Goal: Use online tool/utility: Utilize a website feature to perform a specific function

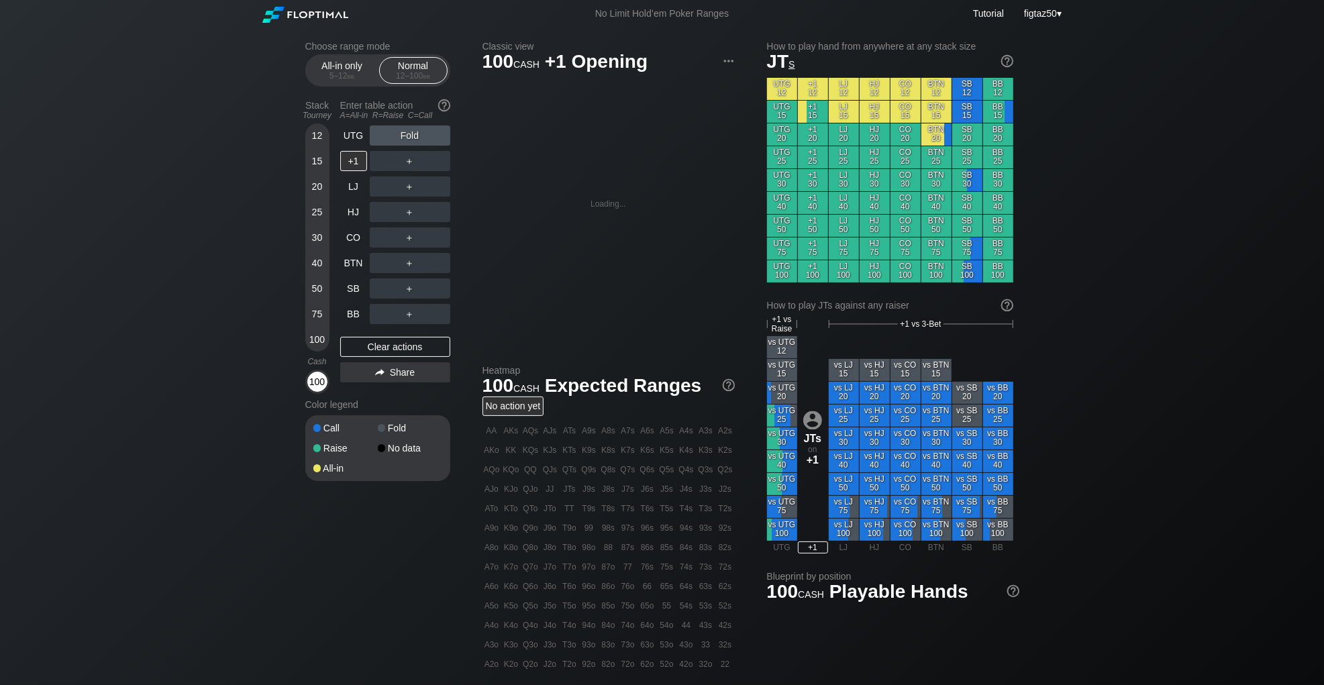
click at [317, 384] on div "100" at bounding box center [317, 382] width 20 height 20
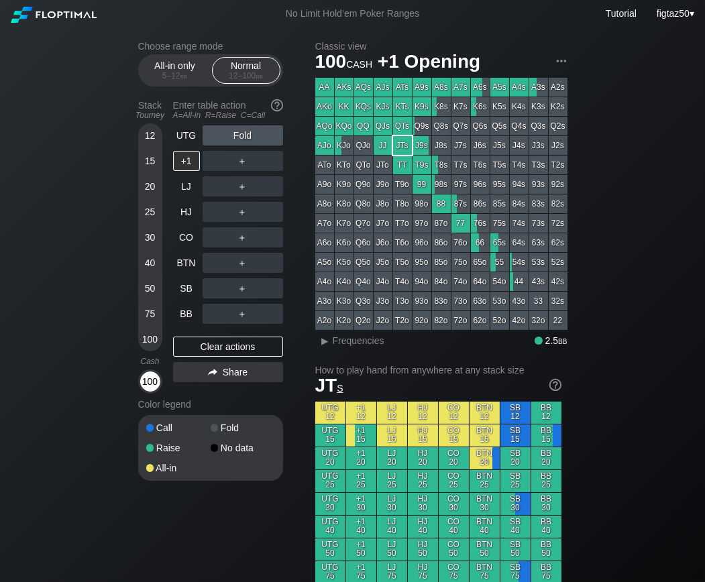
click at [152, 383] on div "100" at bounding box center [150, 382] width 20 height 20
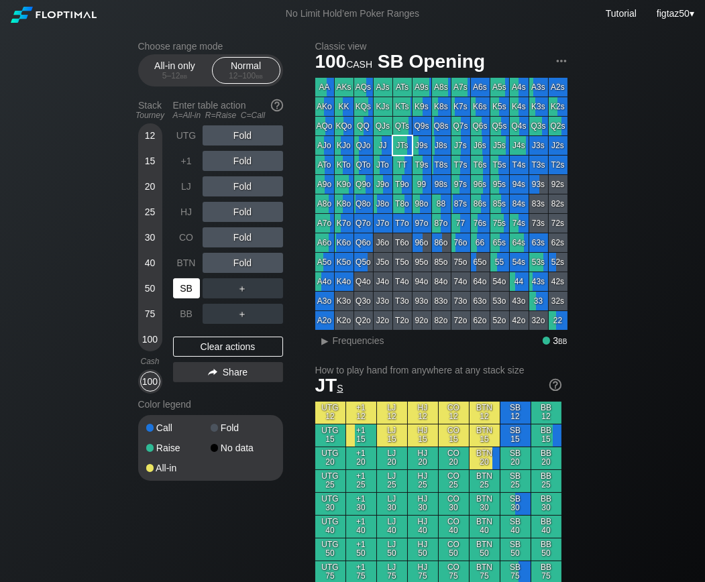
click at [185, 289] on div "SB" at bounding box center [186, 288] width 27 height 20
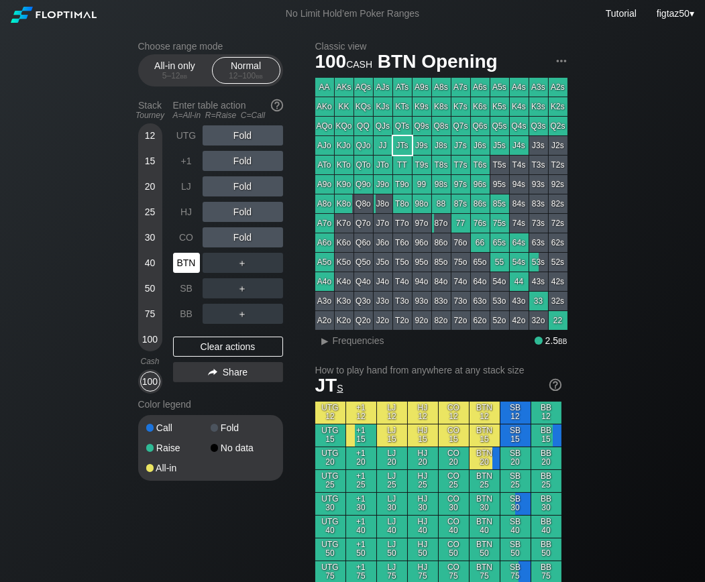
click at [184, 258] on div "BTN" at bounding box center [186, 263] width 27 height 20
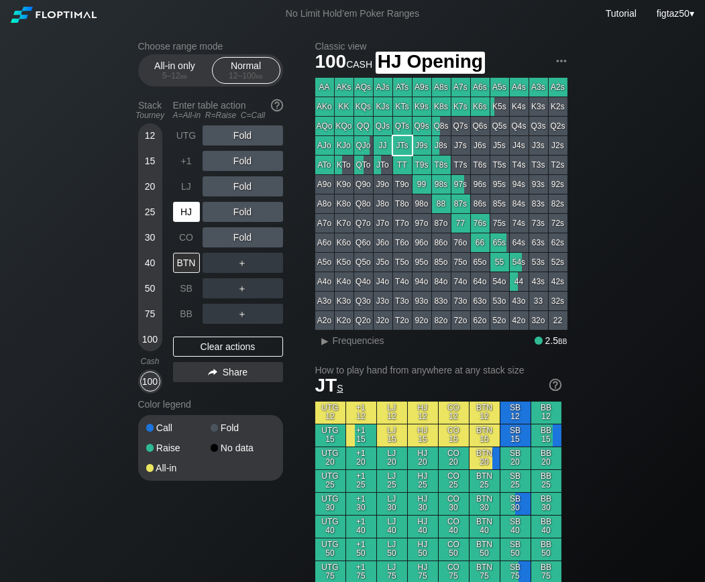
click at [190, 207] on div "HJ" at bounding box center [186, 212] width 27 height 20
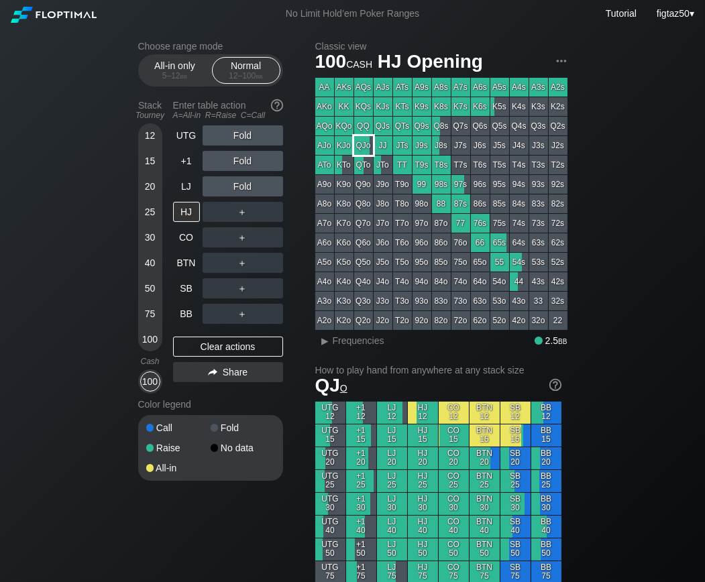
click at [366, 141] on div "QJo" at bounding box center [363, 145] width 19 height 19
click at [183, 211] on div "HJ" at bounding box center [186, 212] width 27 height 20
click at [358, 146] on div "QJo" at bounding box center [363, 145] width 19 height 19
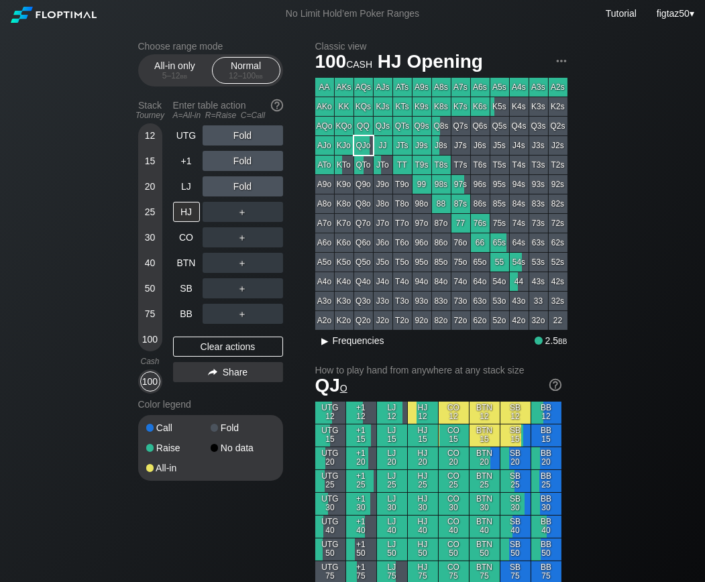
click at [357, 338] on span "Frequencies" at bounding box center [359, 341] width 52 height 11
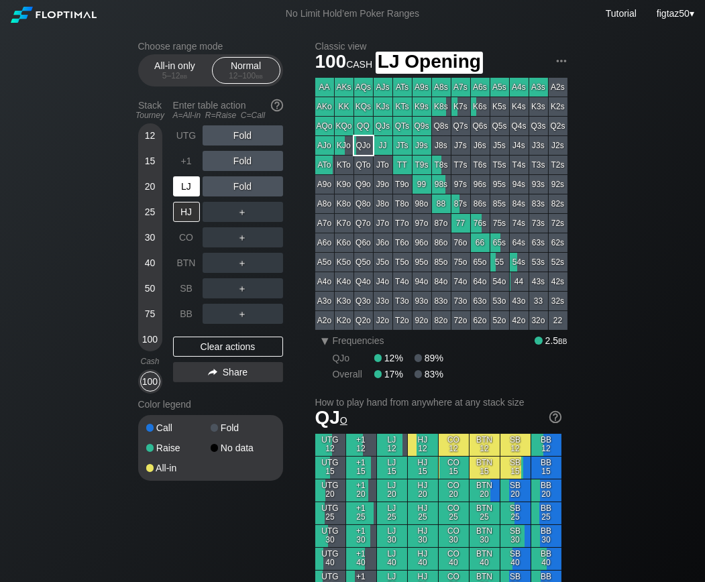
click at [188, 188] on div "LJ" at bounding box center [186, 186] width 27 height 20
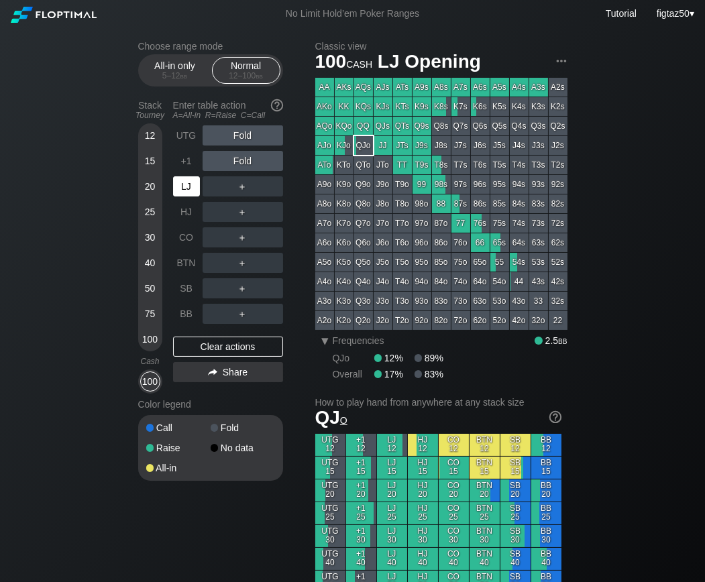
click at [188, 188] on div "LJ" at bounding box center [186, 186] width 27 height 20
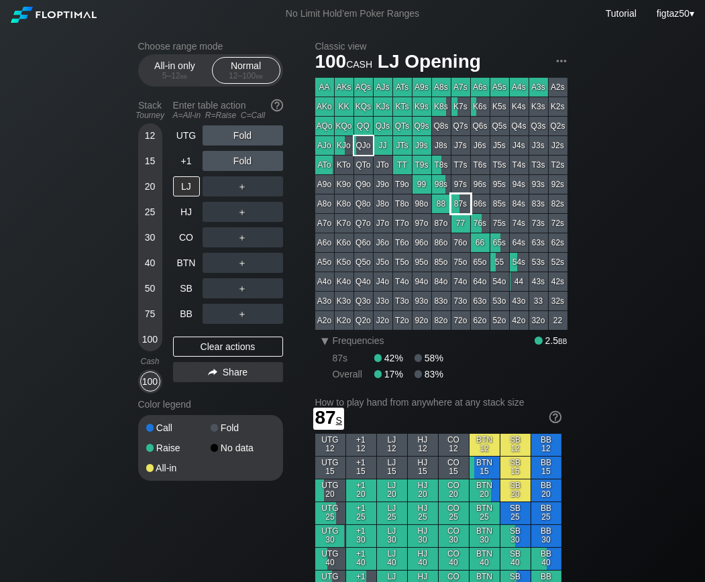
click at [464, 204] on div "87s" at bounding box center [461, 204] width 19 height 19
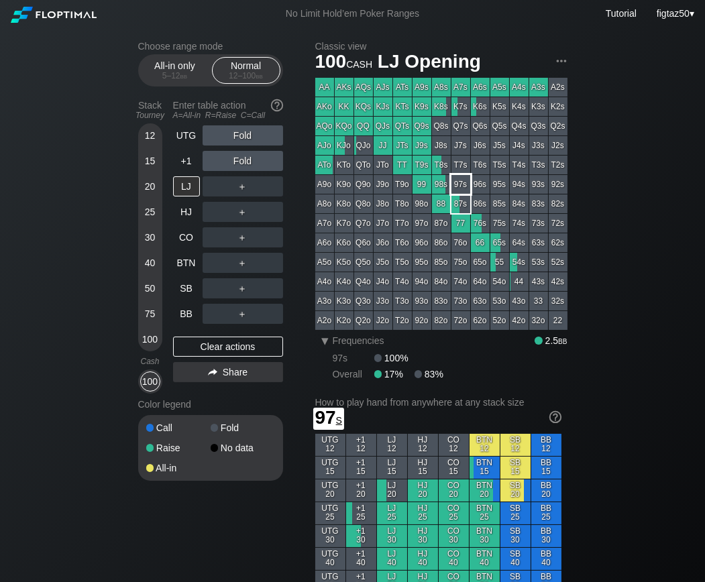
click at [462, 189] on div "97s" at bounding box center [461, 184] width 19 height 19
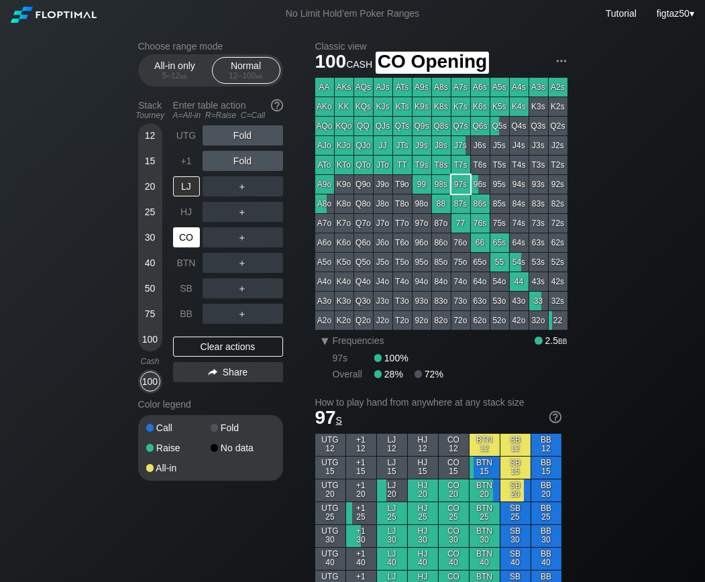
click at [187, 234] on div "CO" at bounding box center [186, 237] width 27 height 20
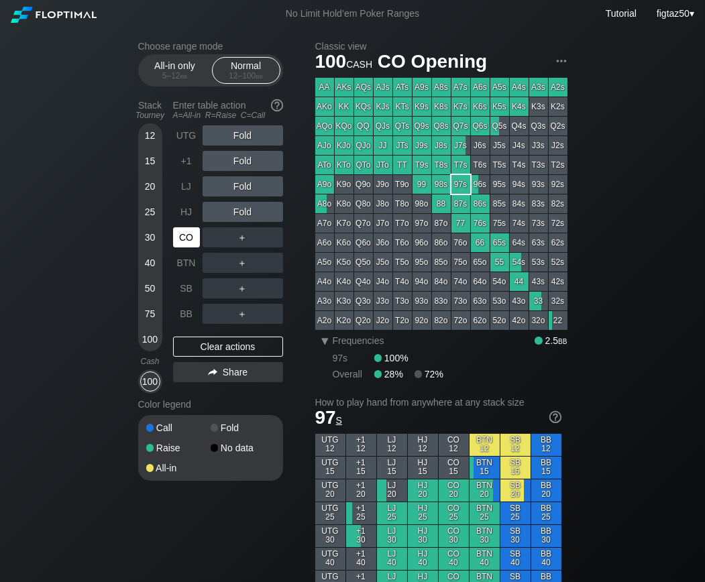
click at [185, 234] on div "CO" at bounding box center [186, 237] width 27 height 20
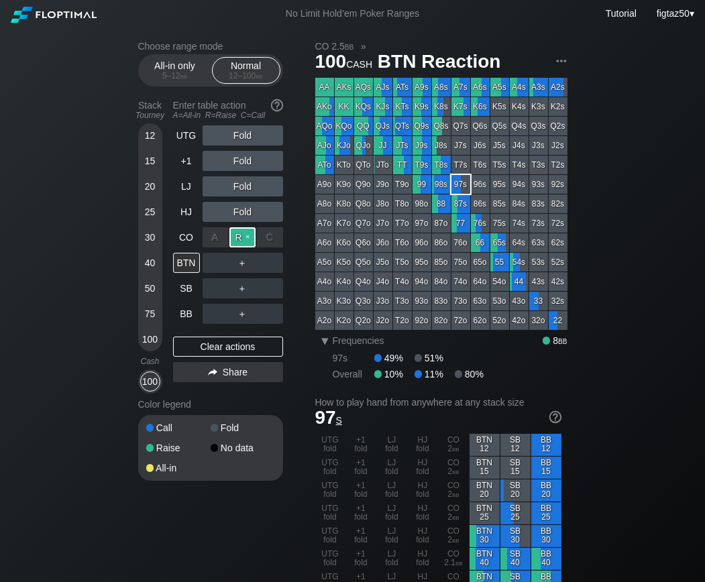
click at [246, 236] on div "R ✕" at bounding box center [243, 237] width 26 height 20
click at [184, 262] on div "BTN" at bounding box center [186, 263] width 27 height 20
click at [182, 258] on div "BTN" at bounding box center [186, 263] width 27 height 20
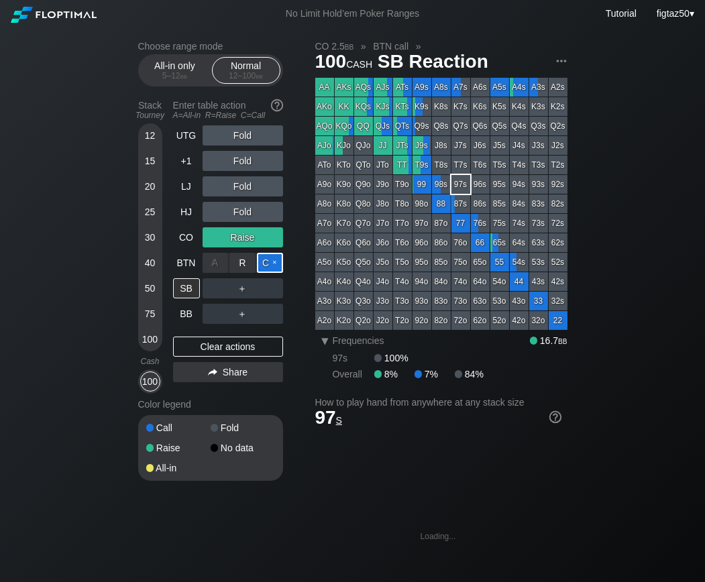
click at [271, 262] on div "C ✕" at bounding box center [270, 263] width 26 height 20
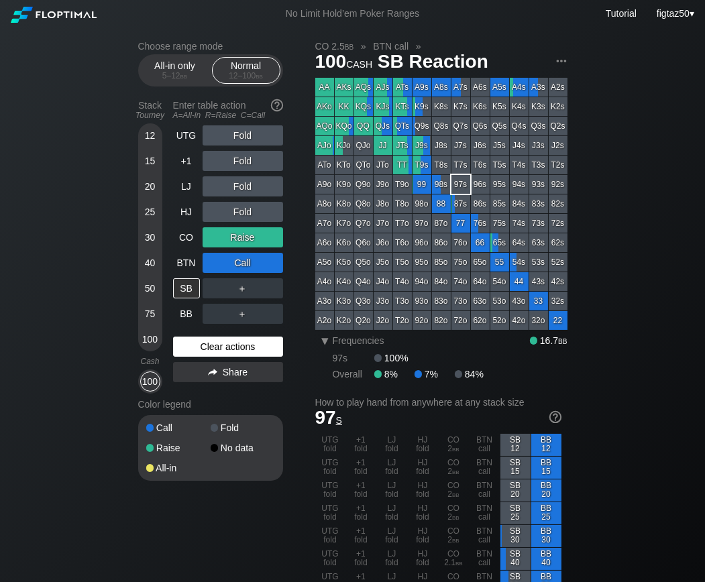
click at [246, 347] on div "Clear actions" at bounding box center [228, 347] width 110 height 20
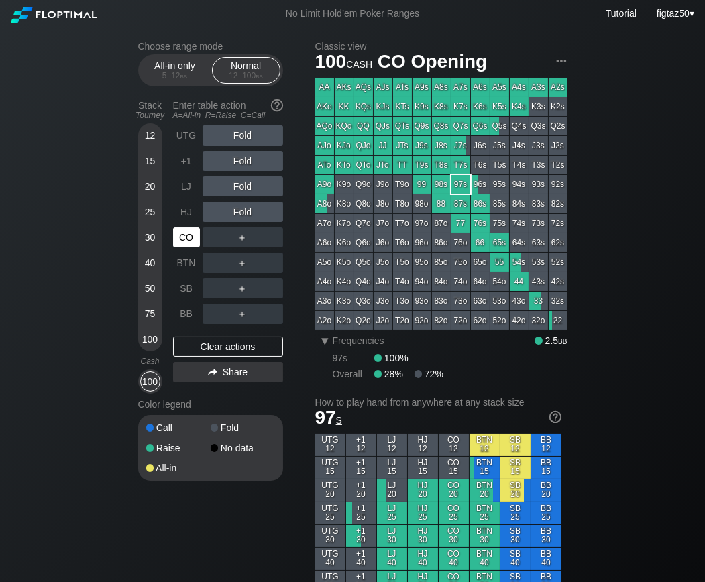
click at [186, 236] on div "CO" at bounding box center [186, 237] width 27 height 20
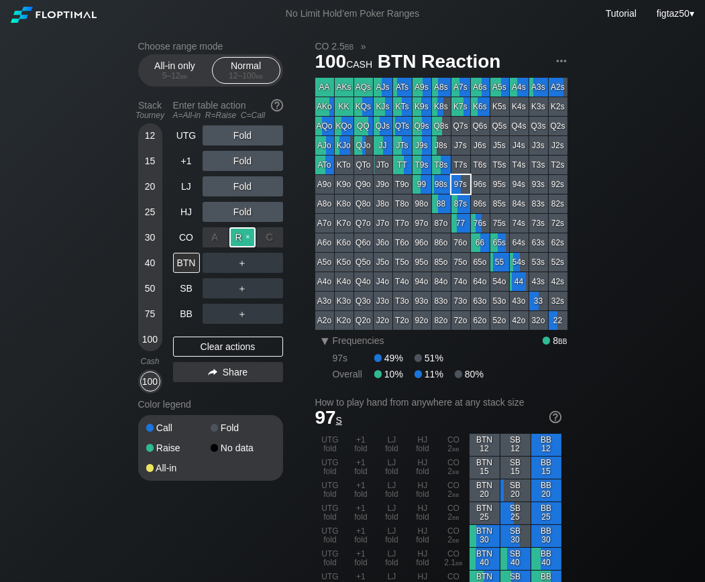
click at [244, 236] on div "R ✕" at bounding box center [243, 237] width 26 height 20
click at [187, 264] on div "BTN" at bounding box center [186, 263] width 27 height 20
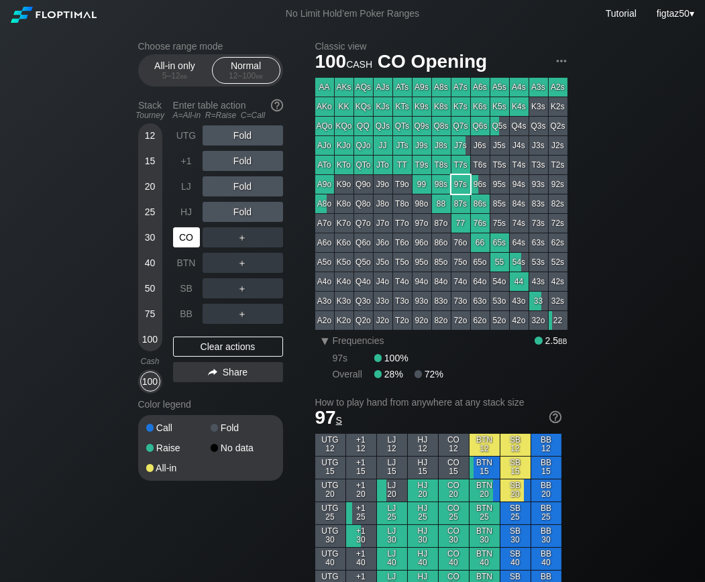
click at [189, 230] on div "CO" at bounding box center [186, 237] width 27 height 20
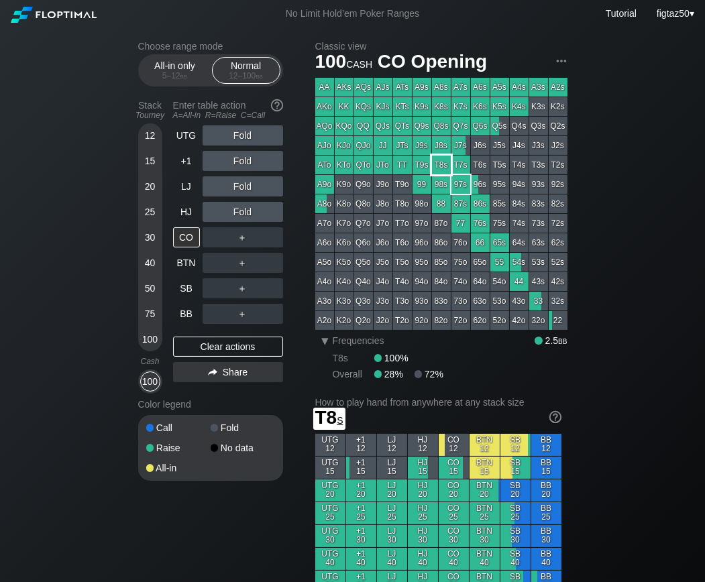
click at [438, 163] on div "T8s" at bounding box center [441, 165] width 19 height 19
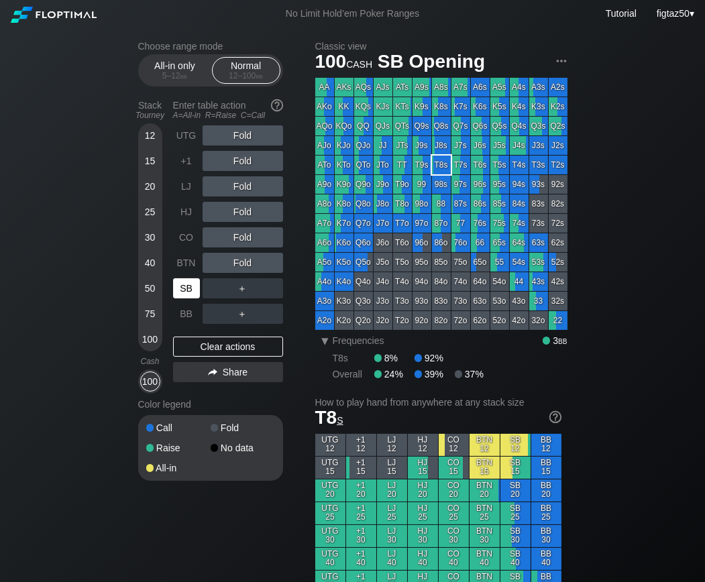
click at [185, 281] on div "SB" at bounding box center [186, 288] width 27 height 20
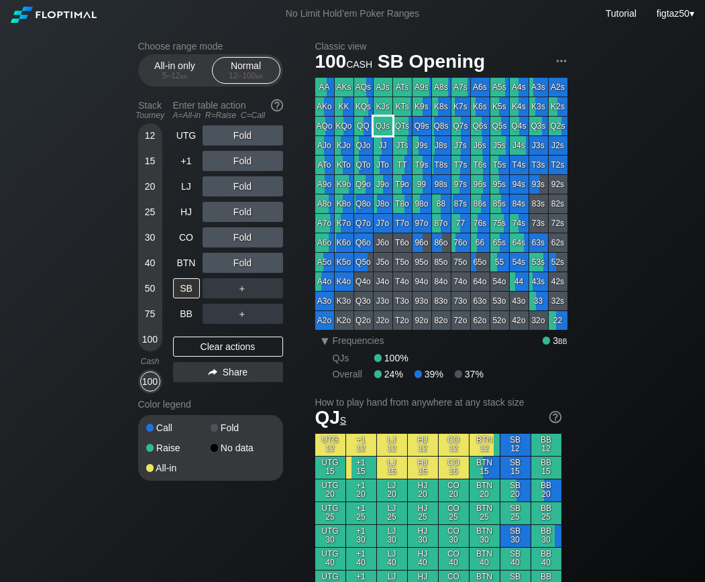
click at [383, 130] on div "QJs" at bounding box center [383, 126] width 19 height 19
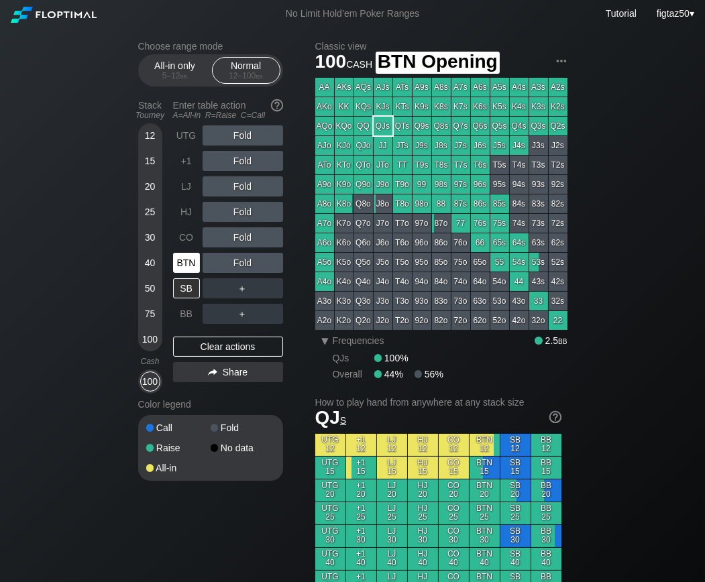
click at [185, 258] on div "BTN" at bounding box center [186, 263] width 27 height 20
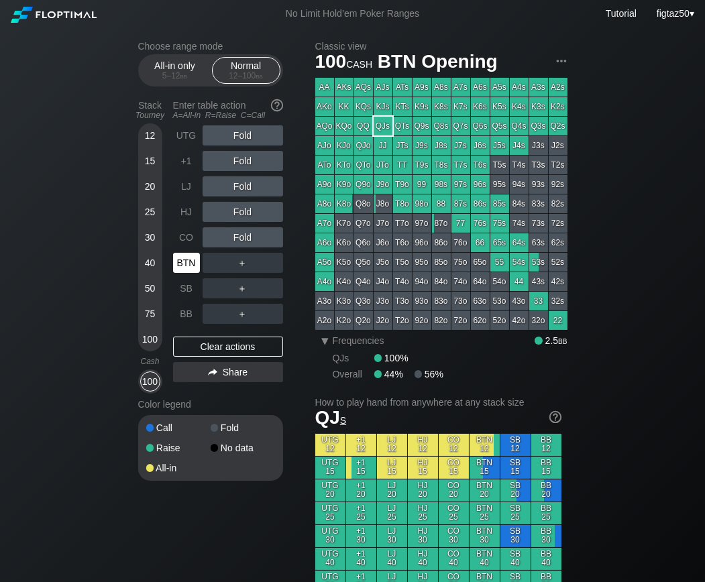
click at [185, 258] on div "BTN" at bounding box center [186, 263] width 27 height 20
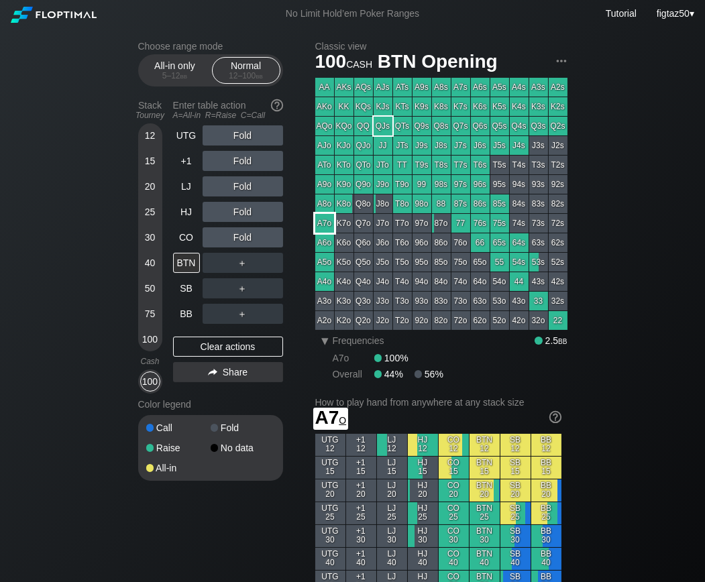
click at [327, 222] on div "A7o" at bounding box center [324, 223] width 19 height 19
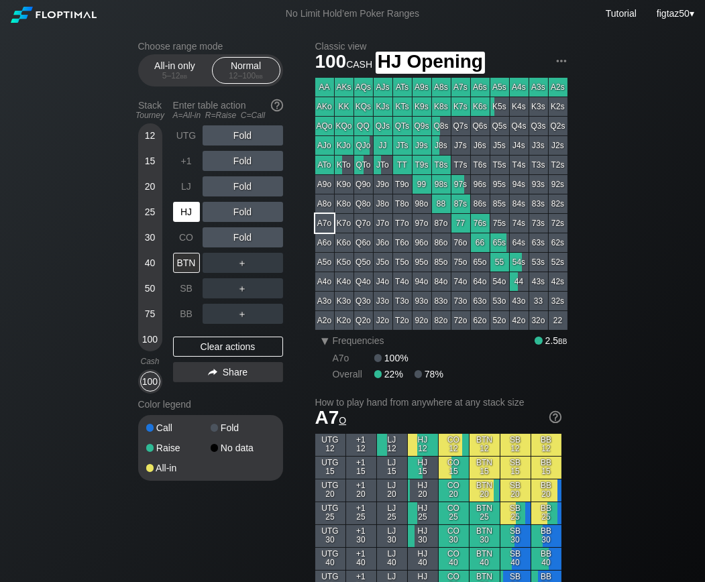
click at [178, 205] on div "HJ" at bounding box center [186, 212] width 27 height 20
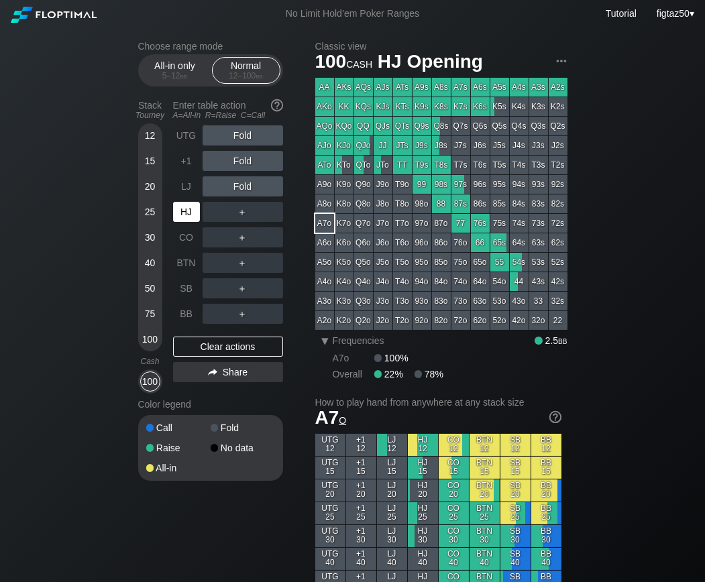
click at [181, 207] on div "HJ" at bounding box center [186, 212] width 27 height 20
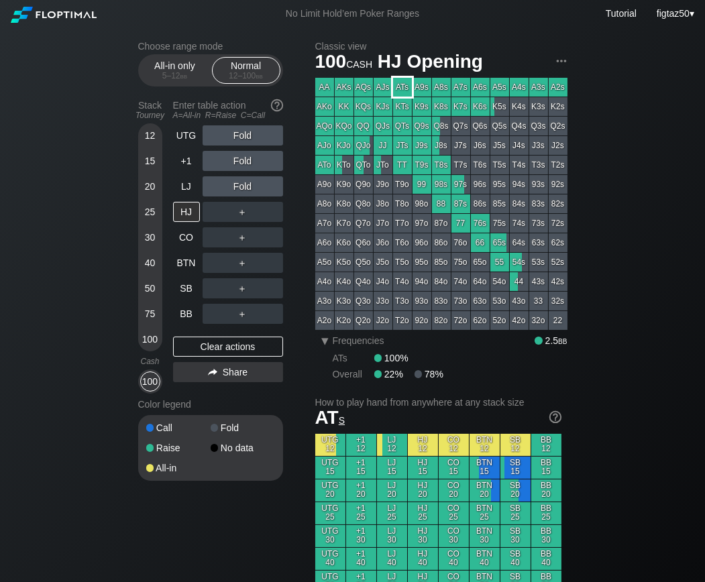
click at [403, 88] on div "ATs" at bounding box center [402, 87] width 19 height 19
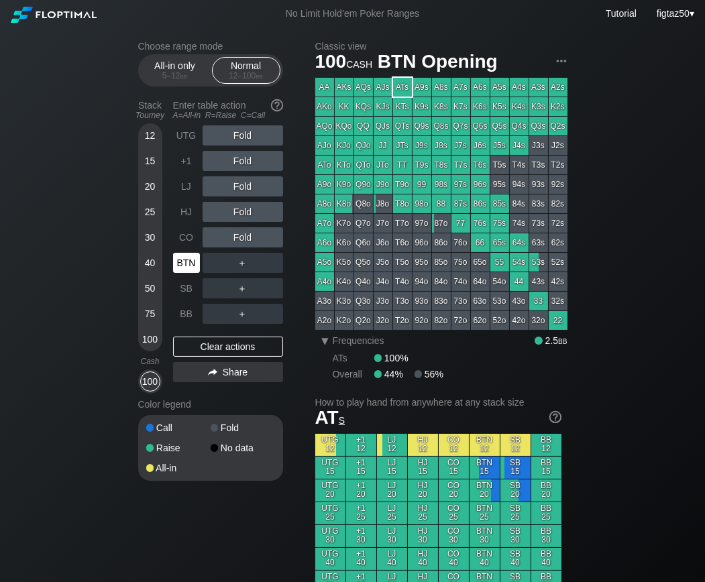
click at [187, 258] on div "BTN" at bounding box center [186, 263] width 27 height 20
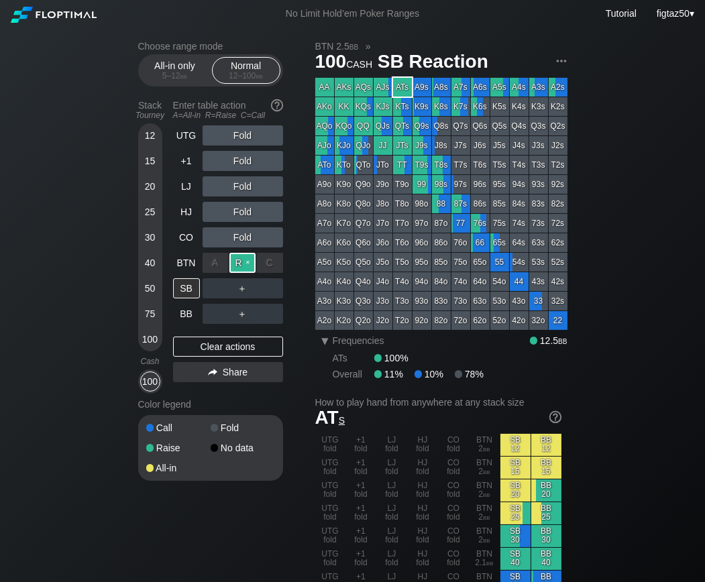
click at [244, 264] on div "R ✕" at bounding box center [243, 263] width 26 height 20
click at [187, 291] on div "SB" at bounding box center [186, 288] width 27 height 20
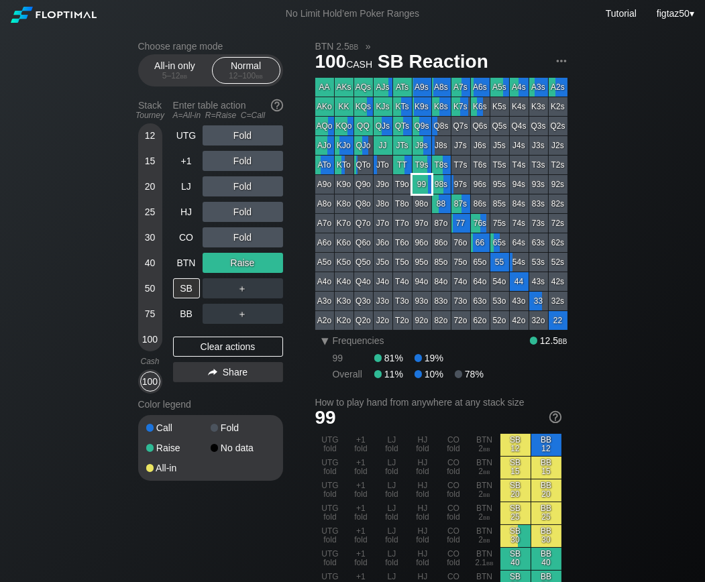
click at [421, 191] on div "99" at bounding box center [422, 184] width 19 height 19
click at [259, 344] on div "Clear actions" at bounding box center [228, 347] width 110 height 20
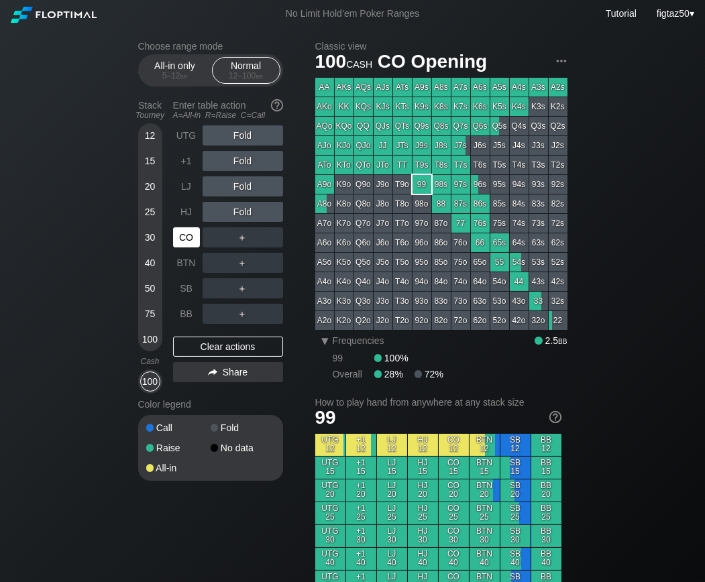
click at [189, 238] on div "CO" at bounding box center [186, 237] width 27 height 20
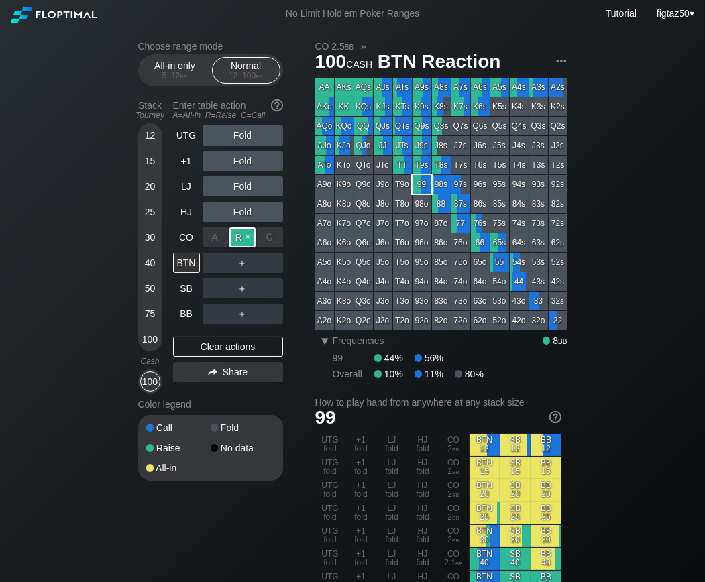
click at [244, 236] on div "R ✕" at bounding box center [243, 237] width 26 height 20
click at [185, 265] on div "BTN" at bounding box center [186, 263] width 27 height 20
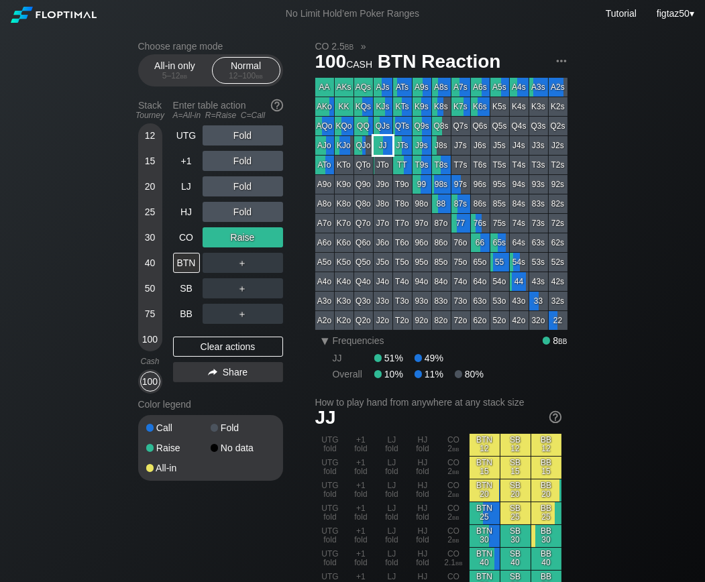
click at [377, 143] on div "JJ" at bounding box center [383, 145] width 19 height 19
click at [192, 260] on div "BTN" at bounding box center [186, 263] width 27 height 20
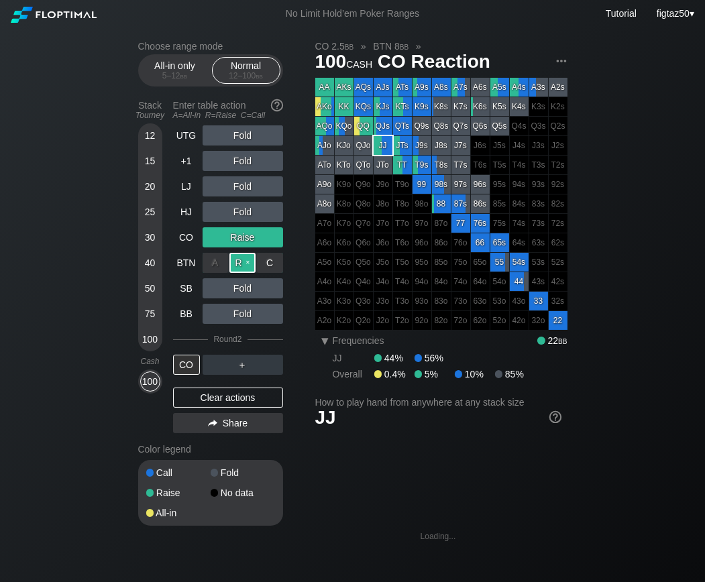
click at [245, 267] on div "R ✕" at bounding box center [243, 263] width 26 height 20
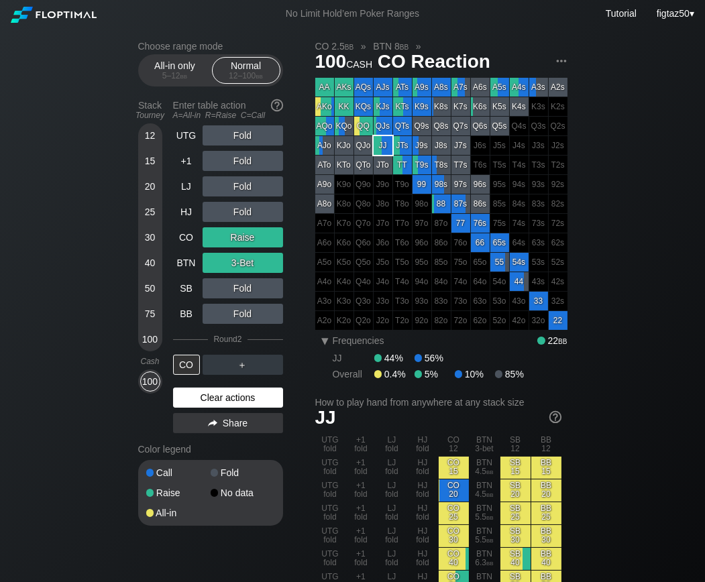
click at [258, 394] on div "Clear actions" at bounding box center [228, 398] width 110 height 20
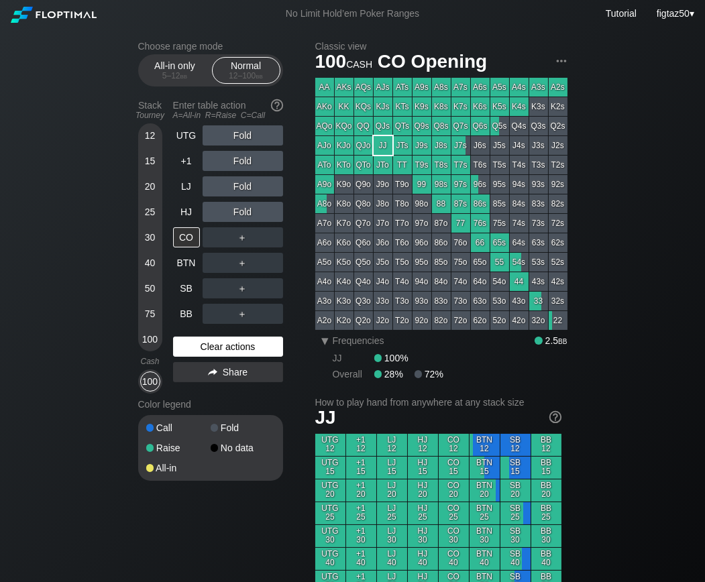
click at [258, 394] on div "Color legend" at bounding box center [210, 404] width 145 height 21
